Goal: Task Accomplishment & Management: Complete application form

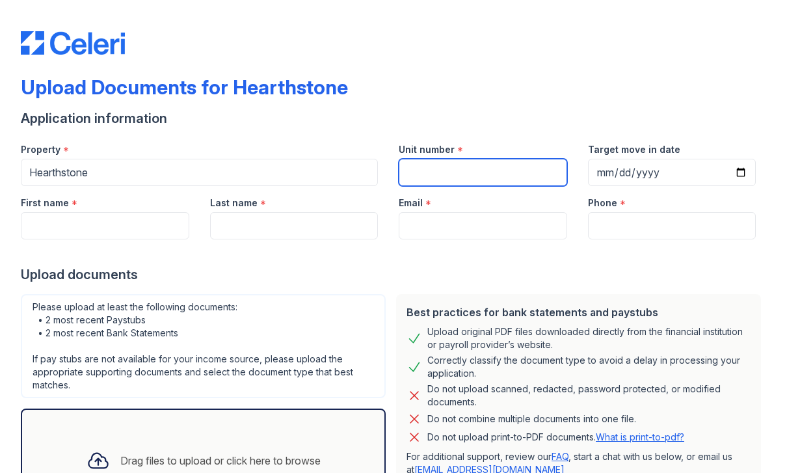
click at [451, 166] on input "Unit number" at bounding box center [483, 172] width 168 height 27
type input "1109"
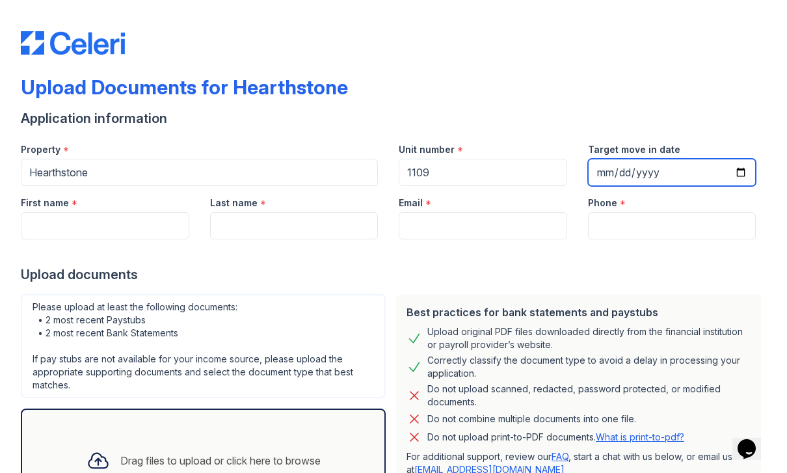
type input "[DATE]"
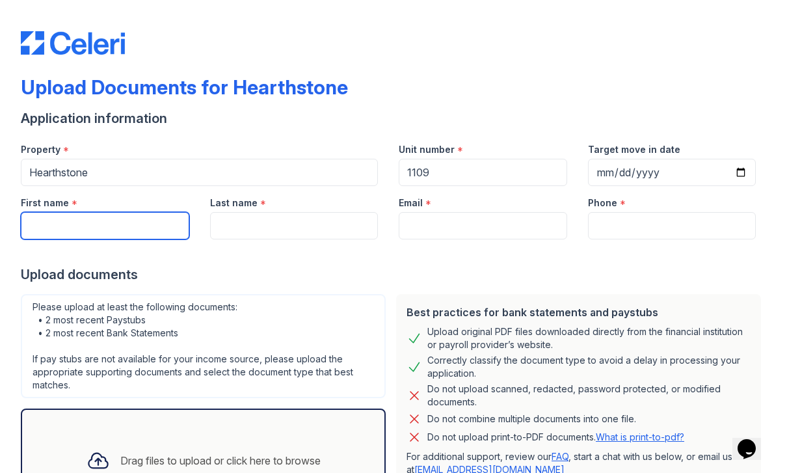
click at [84, 226] on input "First name" at bounding box center [105, 225] width 168 height 27
type input "Youngjin"
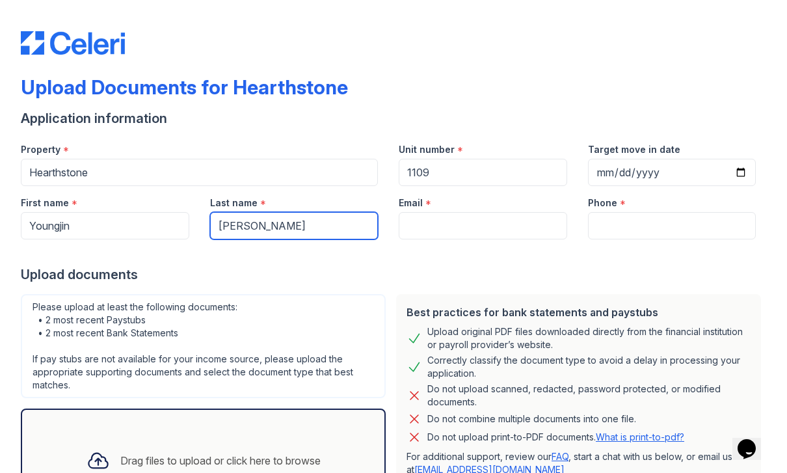
type input "[PERSON_NAME]"
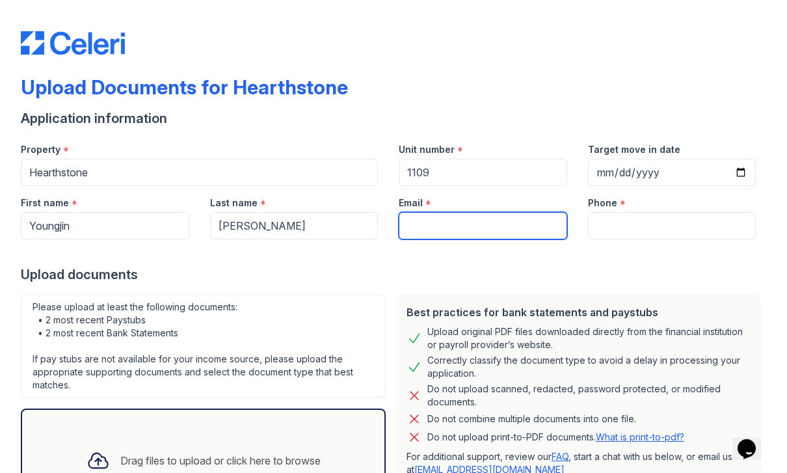
type input "t"
type input "[DOMAIN_NAME][EMAIL_ADDRESS][PERSON_NAME][DOMAIN_NAME]"
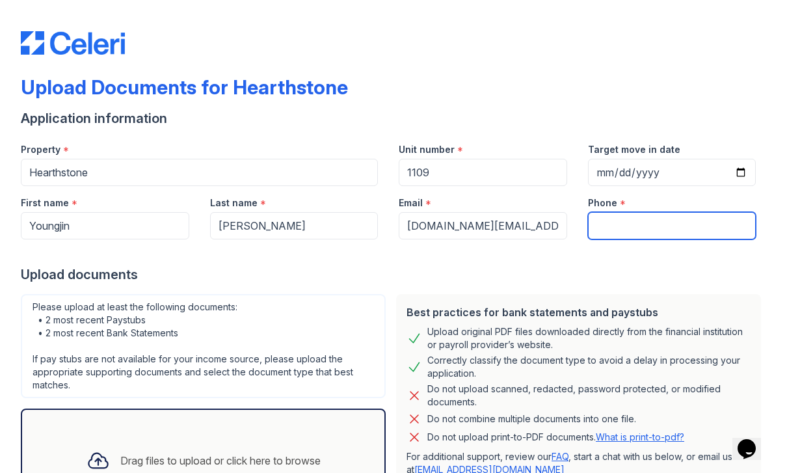
click at [648, 233] on input "Phone" at bounding box center [672, 225] width 168 height 27
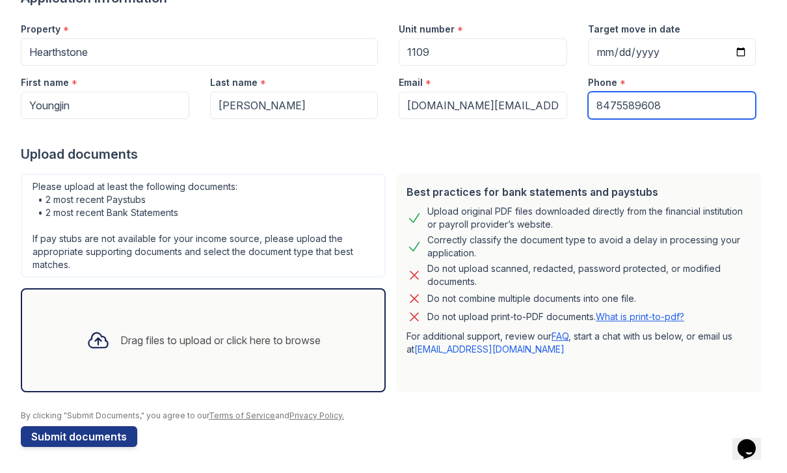
scroll to position [120, 0]
type input "8475589608"
click at [164, 346] on div "Drag files to upload or click here to browse" at bounding box center [220, 340] width 200 height 16
click at [66, 352] on div "Drag files to upload or click here to browse" at bounding box center [203, 340] width 365 height 104
click at [125, 341] on div "Drag files to upload or click here to browse" at bounding box center [220, 340] width 200 height 16
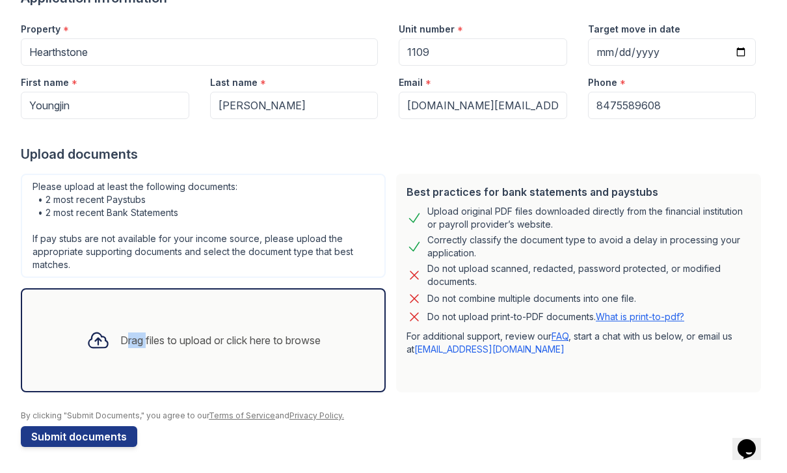
click at [242, 350] on div "Drag files to upload or click here to browse" at bounding box center [203, 340] width 255 height 44
click at [274, 343] on div "Drag files to upload or click here to browse" at bounding box center [220, 340] width 200 height 16
click at [265, 343] on div "Drag files to upload or click here to browse" at bounding box center [220, 340] width 200 height 16
click at [292, 339] on div "Drag files to upload or click here to browse" at bounding box center [220, 340] width 200 height 16
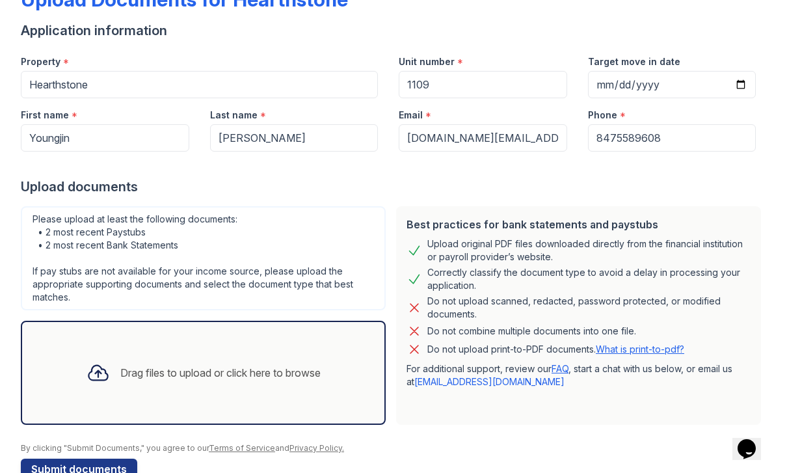
scroll to position [100, 0]
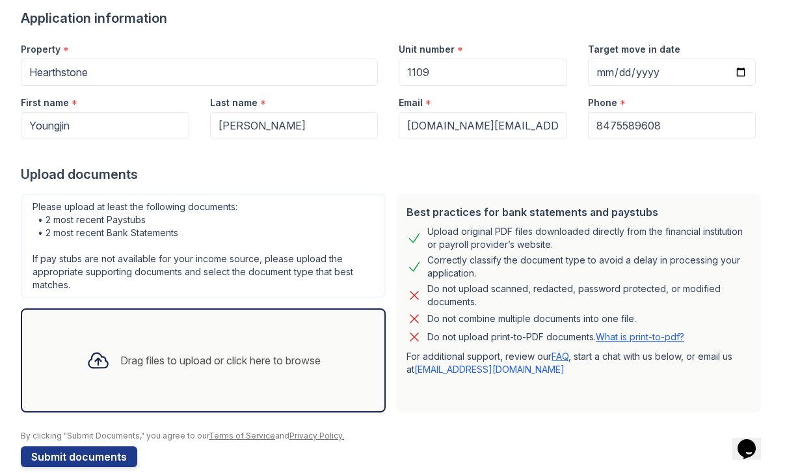
click at [328, 369] on div "Drag files to upload or click here to browse" at bounding box center [203, 360] width 255 height 44
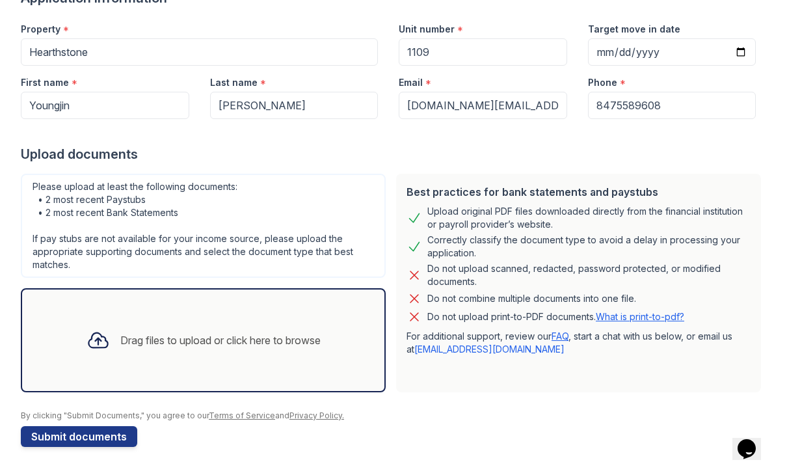
scroll to position [120, 0]
click at [321, 352] on div "Drag files to upload or click here to browse" at bounding box center [203, 340] width 255 height 44
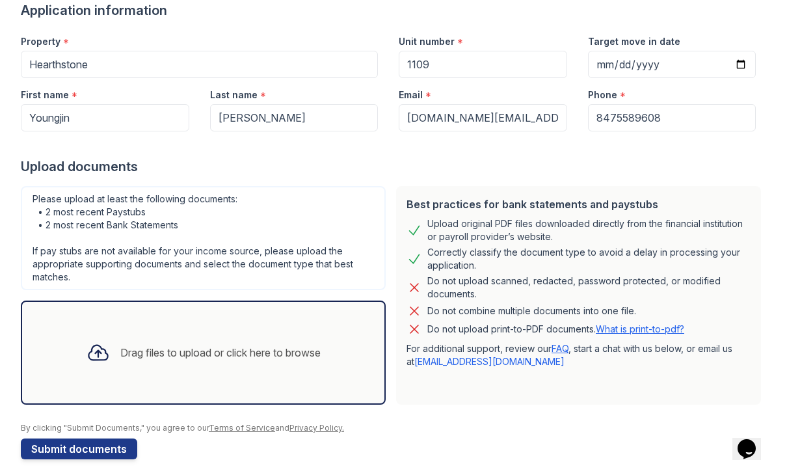
scroll to position [107, 0]
click at [105, 361] on icon at bounding box center [97, 353] width 23 height 23
click at [102, 358] on icon at bounding box center [97, 354] width 19 height 15
click at [224, 382] on div "Drag files to upload or click here to browse" at bounding box center [203, 354] width 365 height 104
click at [321, 264] on div "Please upload at least the following documents: • 2 most recent Paystubs • 2 mo…" at bounding box center [203, 239] width 365 height 104
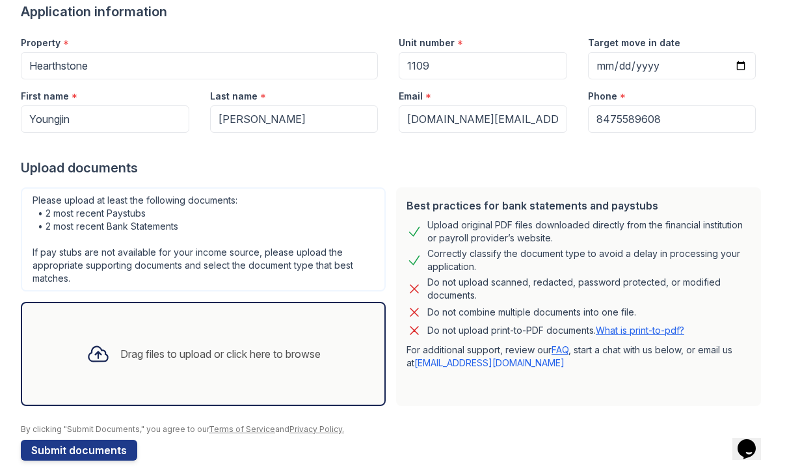
click at [293, 280] on div "Please upload at least the following documents: • 2 most recent Paystubs • 2 mo…" at bounding box center [203, 239] width 365 height 104
click at [246, 366] on div "Drag files to upload or click here to browse" at bounding box center [203, 354] width 255 height 44
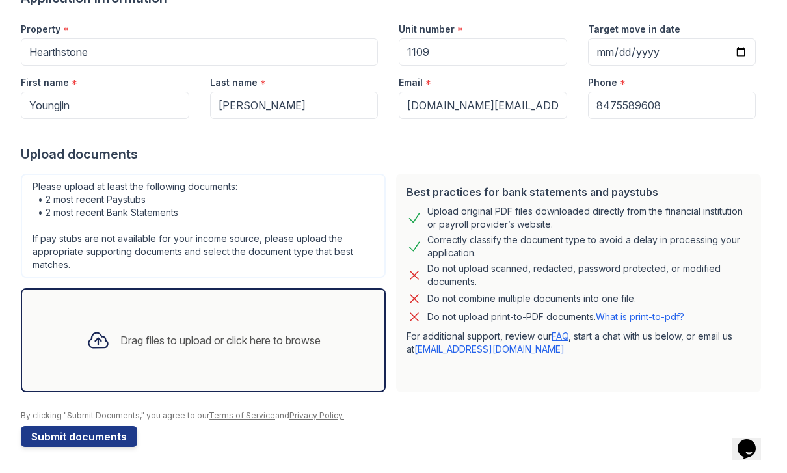
scroll to position [120, 0]
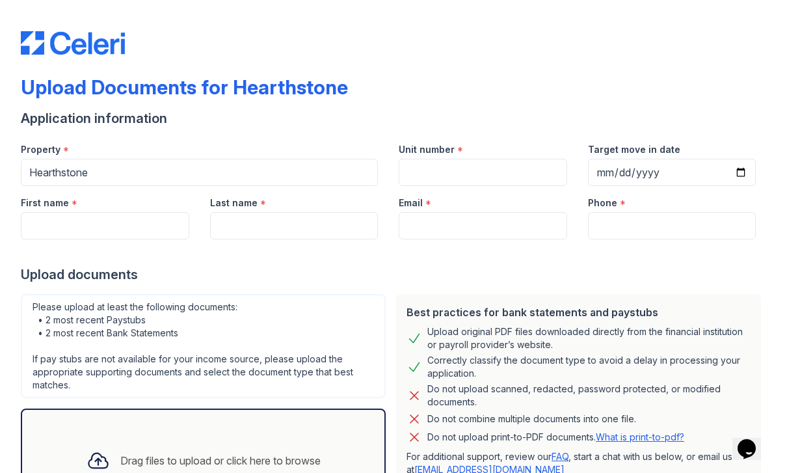
click at [224, 439] on div "Drag files to upload or click here to browse" at bounding box center [203, 460] width 255 height 44
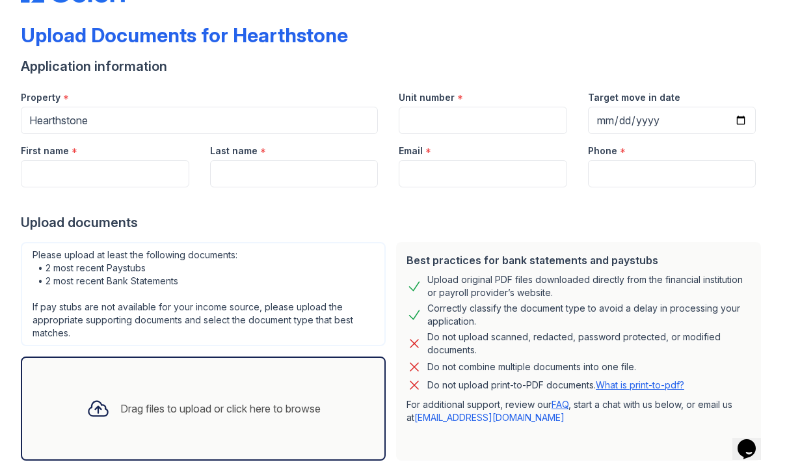
scroll to position [73, 0]
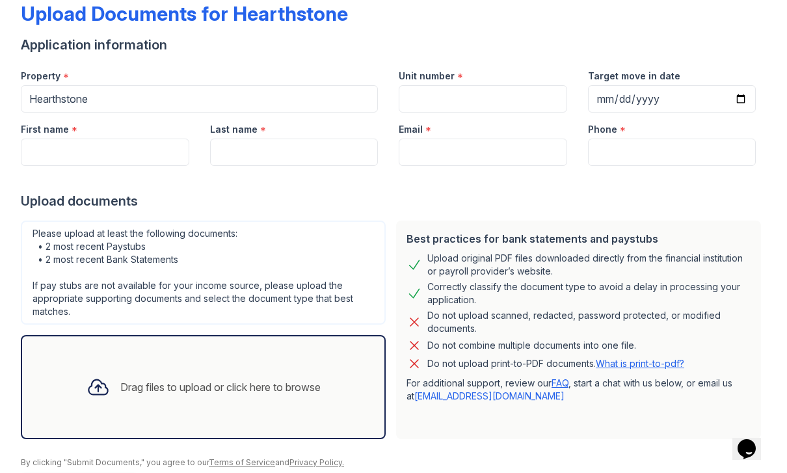
click at [111, 389] on div "Drag files to upload or click here to browse" at bounding box center [203, 387] width 255 height 44
click at [146, 428] on div "Drag files to upload or click here to browse" at bounding box center [203, 387] width 365 height 104
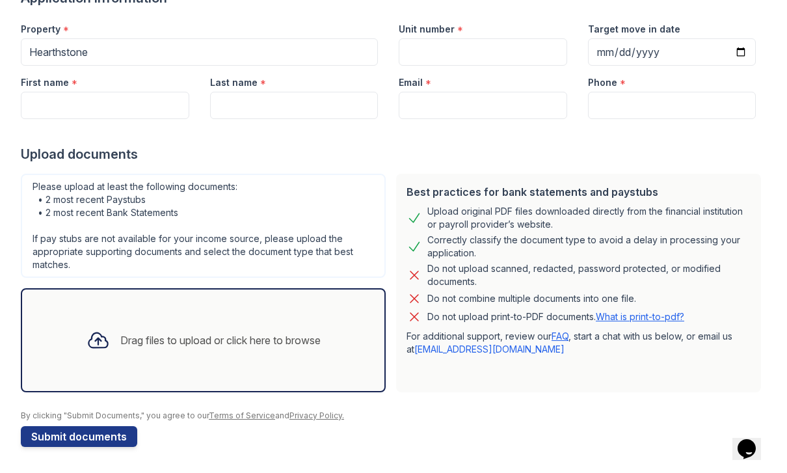
scroll to position [120, 0]
click at [297, 389] on div "Drag files to upload or click here to browse" at bounding box center [203, 340] width 365 height 104
click at [339, 368] on div "Drag files to upload or click here to browse" at bounding box center [203, 340] width 365 height 104
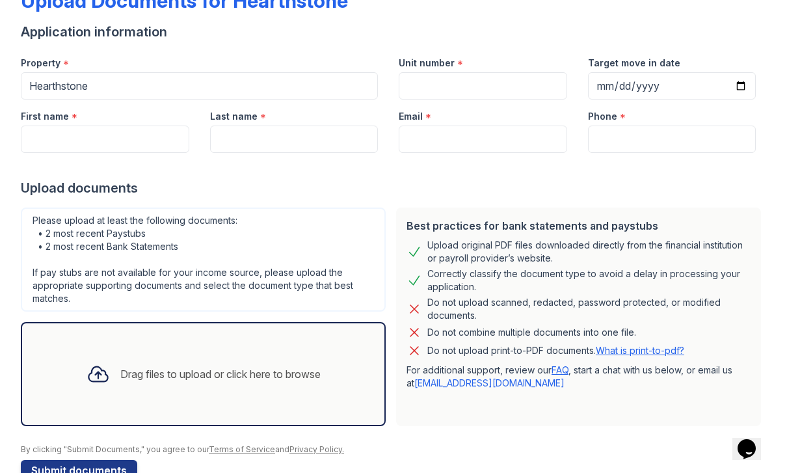
scroll to position [84, 0]
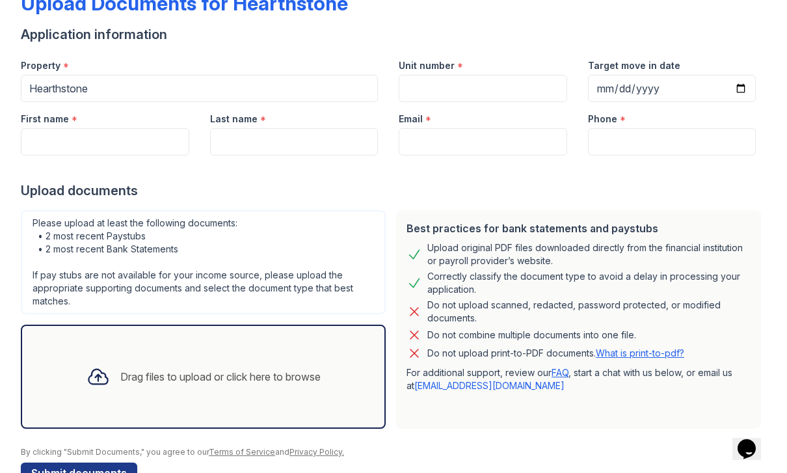
click at [85, 337] on div "Drag files to upload or click here to browse" at bounding box center [203, 376] width 365 height 104
click at [293, 274] on div "Please upload at least the following documents: • 2 most recent Paystubs • 2 mo…" at bounding box center [203, 262] width 365 height 104
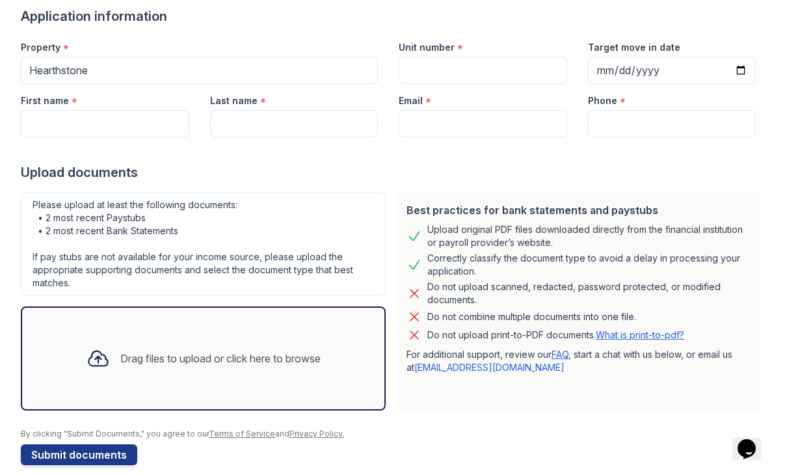
scroll to position [105, 0]
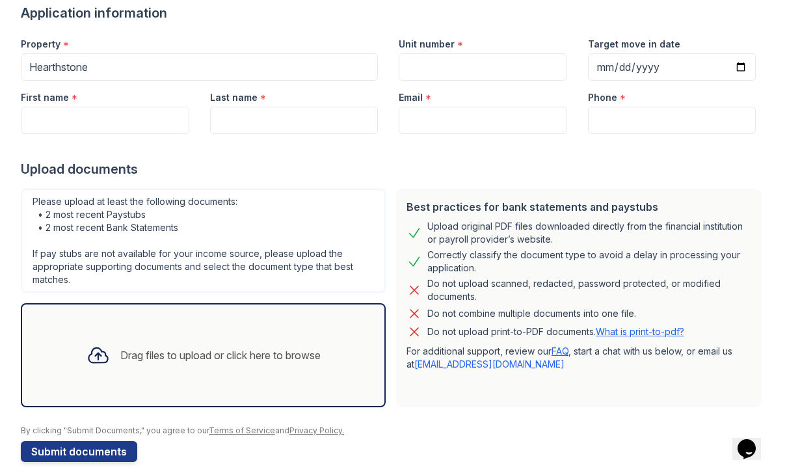
click at [241, 386] on div "Drag files to upload or click here to browse" at bounding box center [203, 355] width 365 height 104
click at [328, 371] on div "Drag files to upload or click here to browse" at bounding box center [203, 355] width 255 height 44
click at [282, 371] on div "Drag files to upload or click here to browse" at bounding box center [203, 355] width 255 height 44
click at [94, 358] on icon at bounding box center [97, 354] width 23 height 23
click at [304, 371] on div "Drag files to upload or click here to browse" at bounding box center [203, 355] width 255 height 44
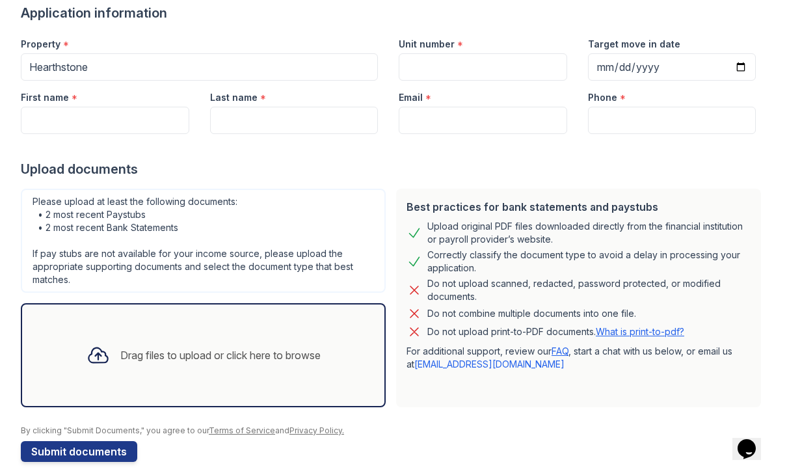
click at [330, 399] on div "Drag files to upload or click here to browse" at bounding box center [203, 355] width 365 height 104
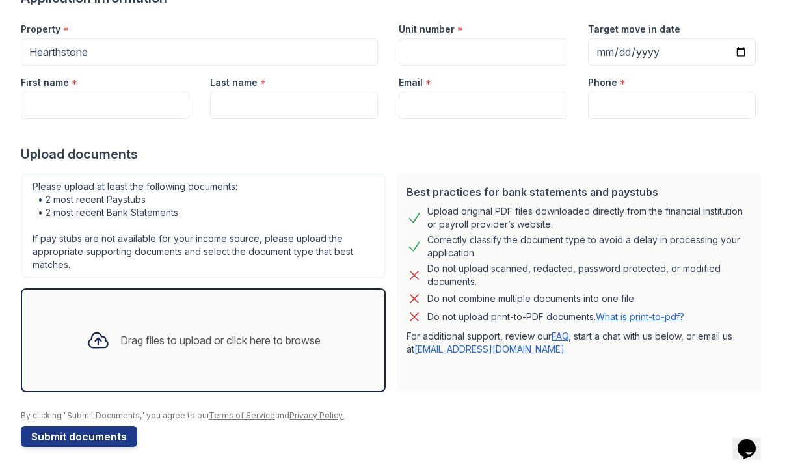
scroll to position [120, 0]
click at [122, 441] on button "Submit documents" at bounding box center [79, 436] width 116 height 21
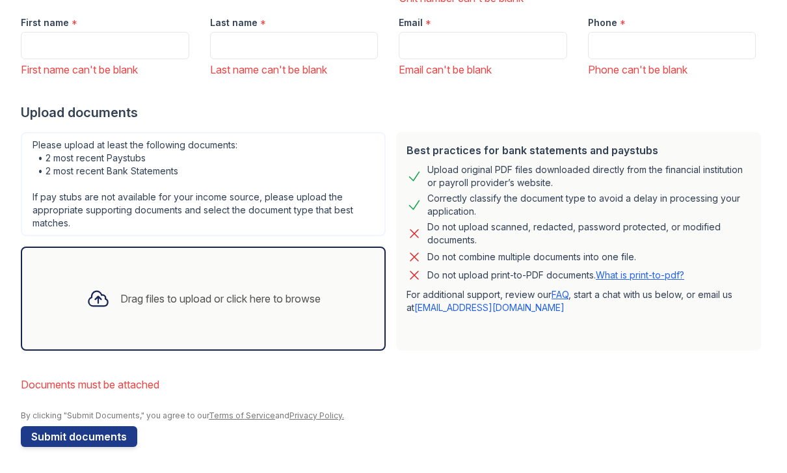
scroll to position [235, 0]
click at [137, 387] on li "Documents must be attached" at bounding box center [393, 384] width 745 height 26
click at [138, 388] on li "Documents must be attached" at bounding box center [393, 384] width 745 height 26
click at [235, 287] on div "Drag files to upload or click here to browse" at bounding box center [203, 298] width 255 height 44
click at [218, 314] on div "Drag files to upload or click here to browse" at bounding box center [203, 298] width 255 height 44
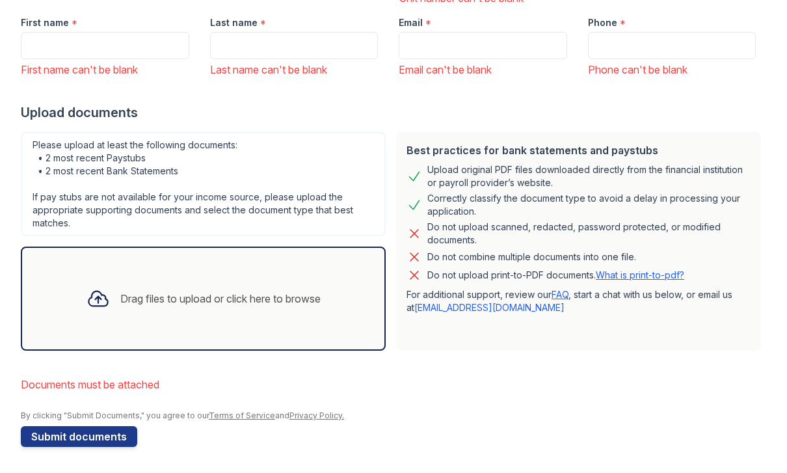
click at [96, 304] on icon at bounding box center [97, 298] width 23 height 23
click at [311, 343] on div "Drag files to upload or click here to browse" at bounding box center [203, 298] width 365 height 104
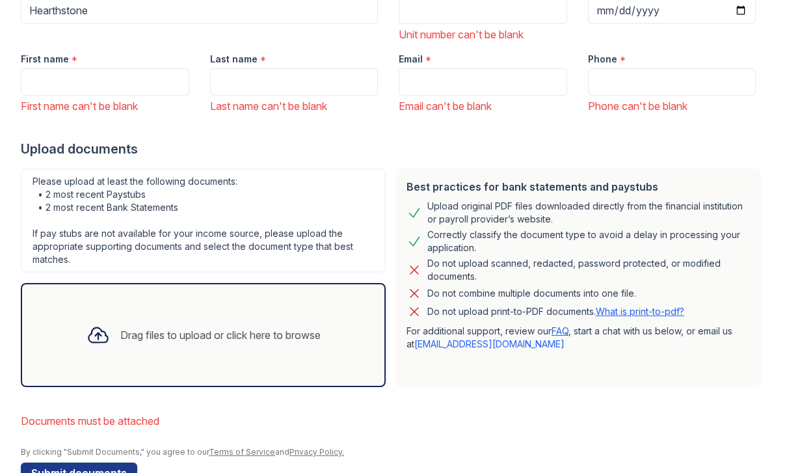
scroll to position [187, 0]
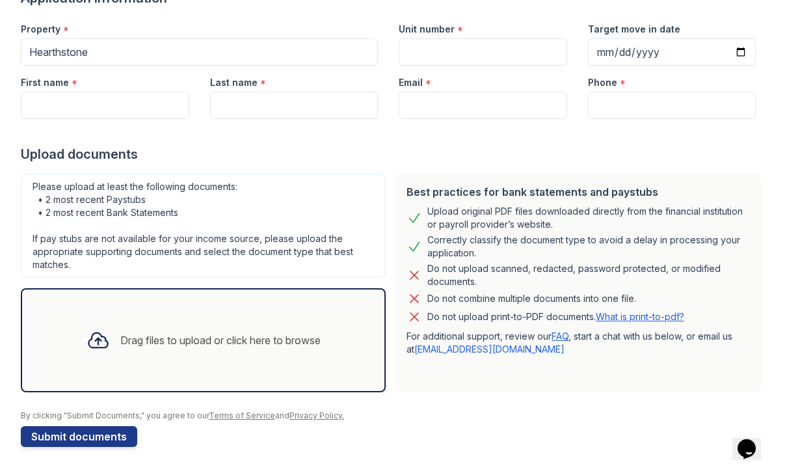
scroll to position [120, 0]
click at [181, 351] on div "Drag files to upload or click here to browse" at bounding box center [203, 340] width 255 height 44
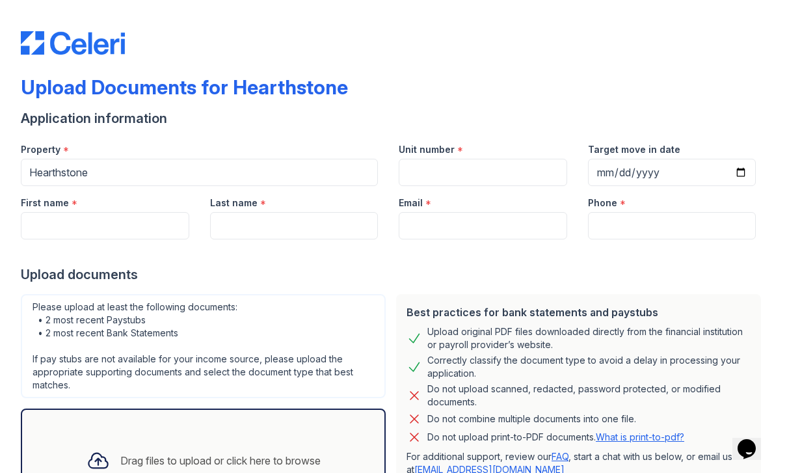
scroll to position [0, 0]
click at [487, 168] on input "Unit number" at bounding box center [483, 172] width 168 height 27
type input "1109"
type input "[DATE]"
click at [127, 238] on input "First name" at bounding box center [105, 225] width 168 height 27
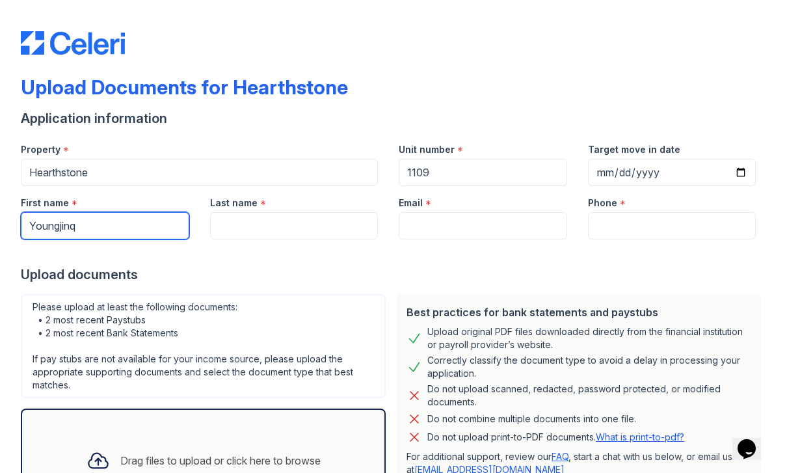
type input "Youngjinq"
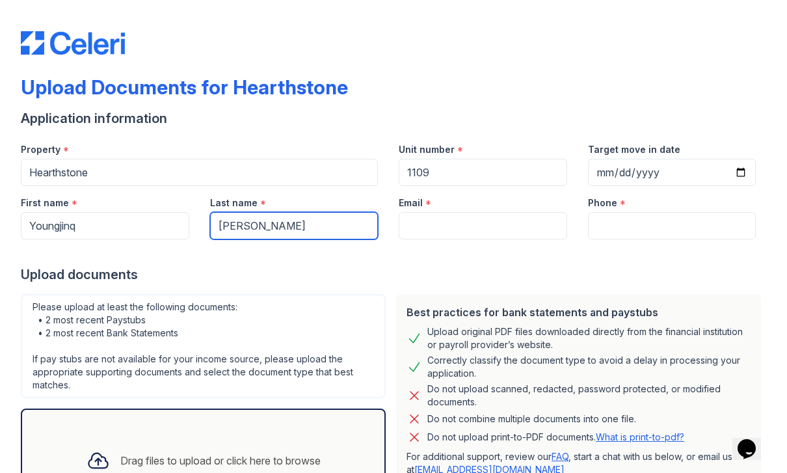
type input "[PERSON_NAME]"
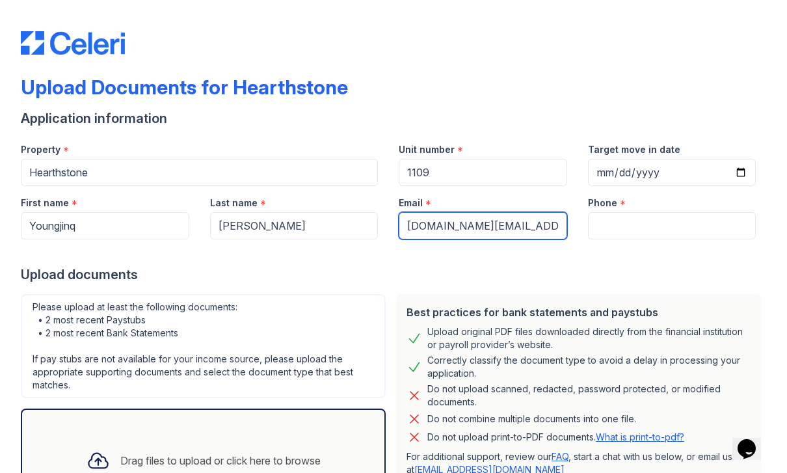
type input "[DOMAIN_NAME][EMAIL_ADDRESS][PERSON_NAME][DOMAIN_NAME]"
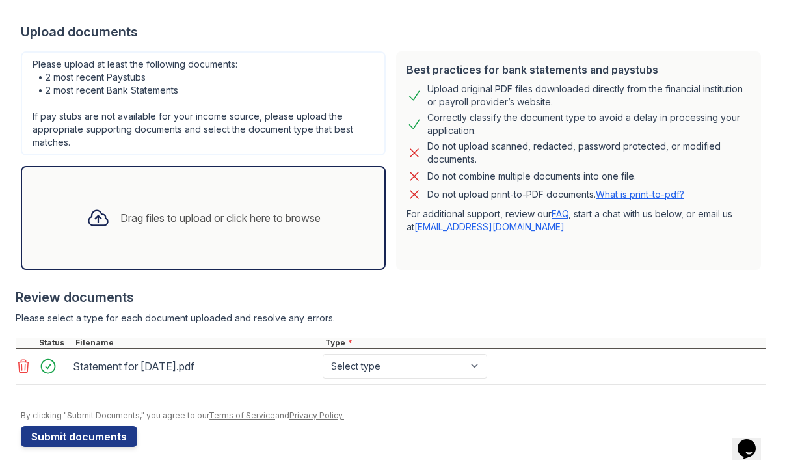
scroll to position [242, 0]
type input "8475589608"
click at [458, 374] on select "Select type Paystub Bank Statement Offer Letter Tax Documents Benefit Award Let…" at bounding box center [404, 366] width 164 height 25
select select "paystub"
click at [120, 436] on button "Submit documents" at bounding box center [79, 436] width 116 height 21
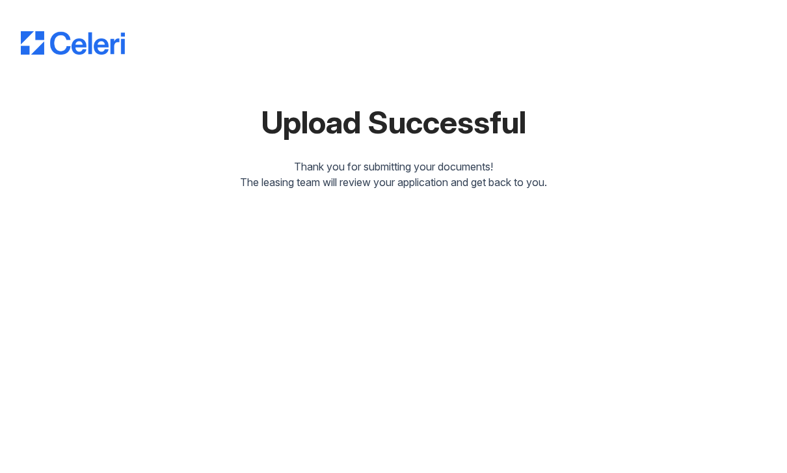
click at [549, 0] on div "Upload Successful Thank you for submitting your documents! The leasing team wil…" at bounding box center [393, 105] width 745 height 211
